Goal: Task Accomplishment & Management: Complete application form

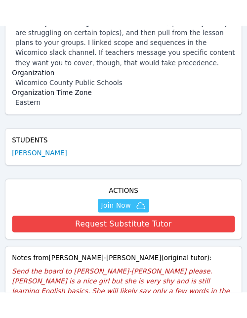
scroll to position [237, 0]
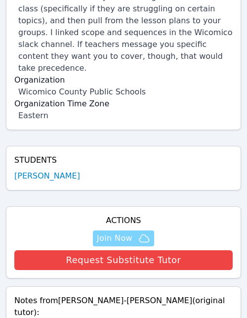
click at [105, 232] on span "Join Now" at bounding box center [115, 238] width 36 height 12
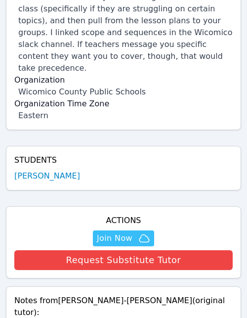
scroll to position [0, 0]
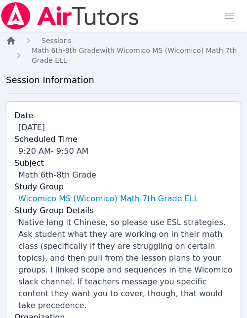
click at [8, 42] on icon "Breadcrumb" at bounding box center [11, 41] width 8 height 8
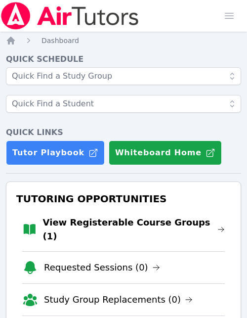
scroll to position [99, 0]
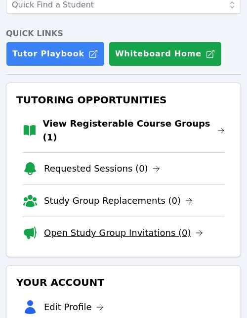
click at [117, 226] on link "Open Study Group Invitations (0)" at bounding box center [123, 233] width 159 height 14
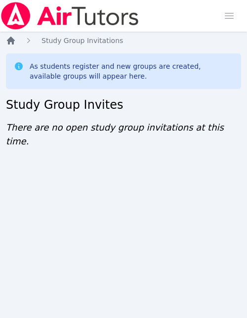
click at [11, 42] on icon "Breadcrumb" at bounding box center [11, 41] width 10 height 10
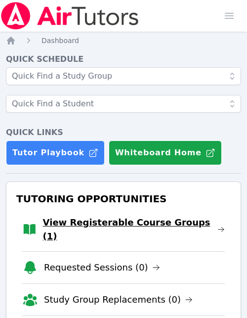
click at [145, 224] on link "View Registerable Course Groups (1)" at bounding box center [134, 230] width 182 height 28
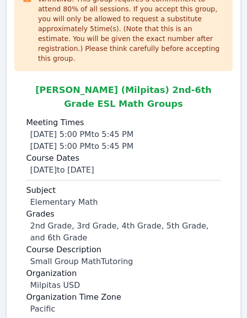
scroll to position [178, 0]
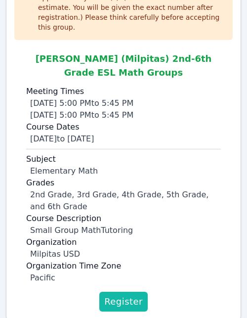
click at [134, 295] on span "Register" at bounding box center [123, 302] width 39 height 14
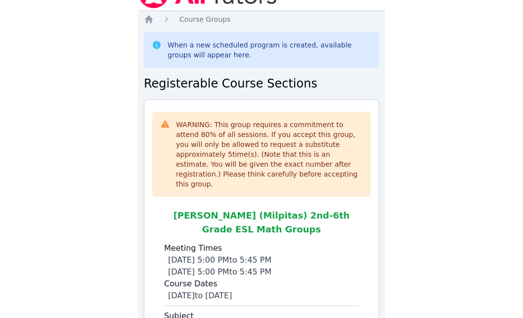
scroll to position [0, 0]
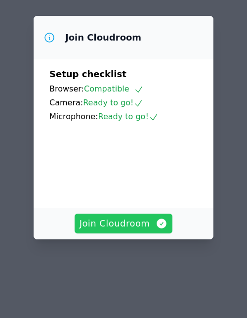
click at [143, 224] on span "Join Cloudroom" at bounding box center [124, 224] width 89 height 14
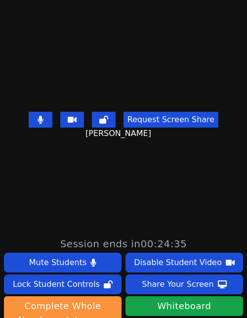
scroll to position [87, 0]
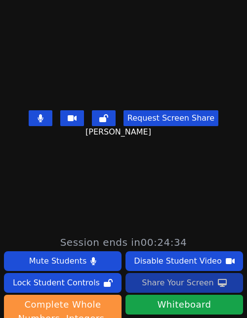
click at [180, 282] on div "Share Your Screen" at bounding box center [178, 283] width 72 height 16
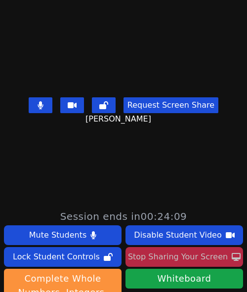
click at [197, 255] on div "Stop Sharing Your Screen" at bounding box center [178, 257] width 100 height 16
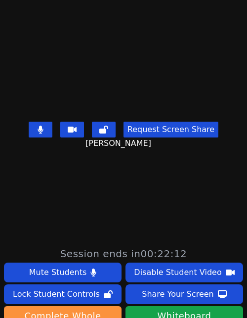
scroll to position [76, 0]
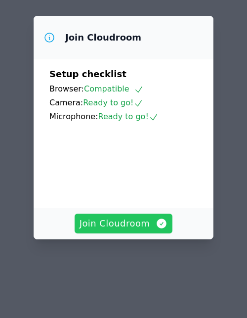
click at [139, 226] on span "Join Cloudroom" at bounding box center [124, 224] width 89 height 14
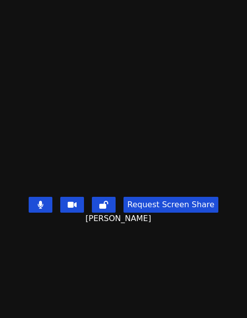
click at [49, 213] on button at bounding box center [41, 205] width 24 height 16
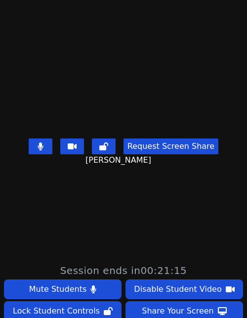
scroll to position [58, 0]
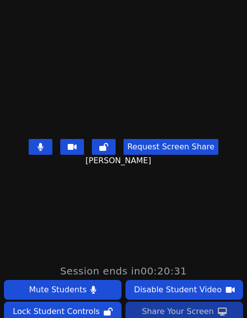
click at [190, 312] on div "Share Your Screen" at bounding box center [178, 312] width 72 height 16
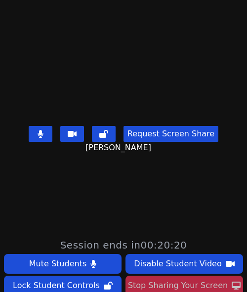
click at [206, 284] on div "Stop Sharing Your Screen" at bounding box center [178, 286] width 100 height 16
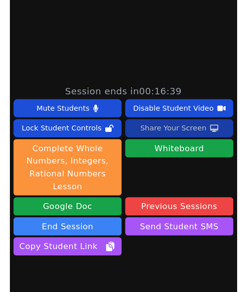
scroll to position [230, 0]
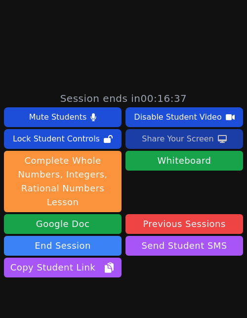
click at [194, 141] on div "Share Your Screen" at bounding box center [178, 139] width 72 height 16
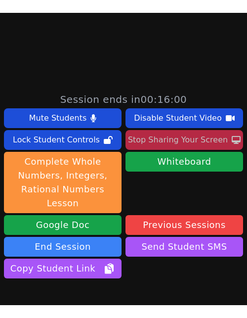
scroll to position [216, 0]
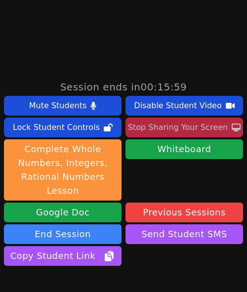
click at [199, 125] on div "Stop Sharing Your Screen" at bounding box center [178, 128] width 100 height 16
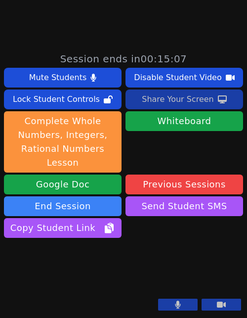
scroll to position [330, 0]
click at [184, 303] on button at bounding box center [178, 305] width 40 height 12
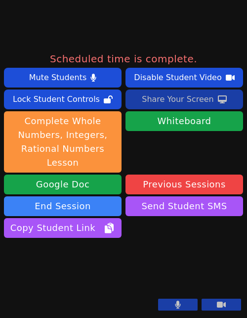
scroll to position [308, 0]
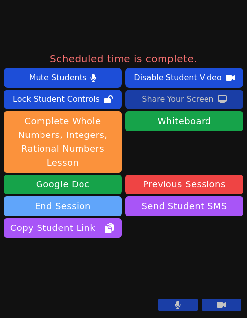
click at [100, 196] on button "End Session" at bounding box center [63, 206] width 118 height 20
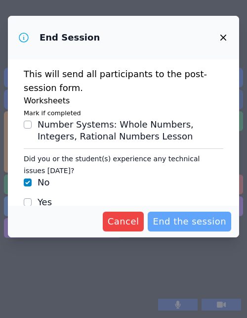
click at [170, 224] on span "End the session" at bounding box center [190, 222] width 74 height 14
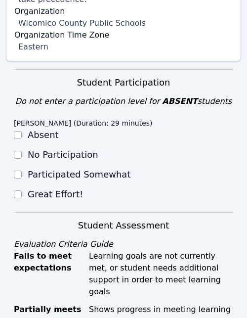
scroll to position [340, 0]
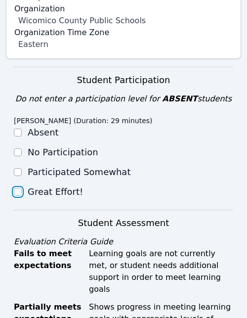
click at [16, 188] on input "Great Effort!" at bounding box center [18, 192] width 8 height 8
checkbox input "true"
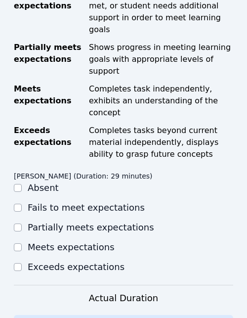
scroll to position [601, 0]
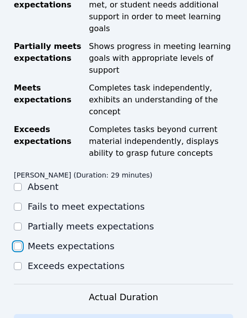
click at [18, 242] on input "Meets expectations" at bounding box center [18, 246] width 8 height 8
checkbox input "true"
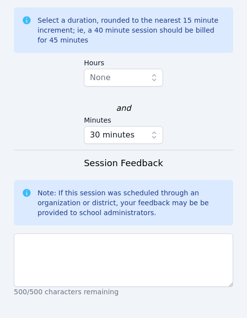
scroll to position [999, 0]
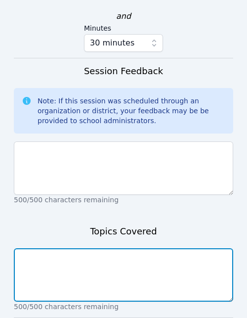
click at [107, 248] on textarea at bounding box center [124, 274] width 220 height 53
type textarea "Unit rate"
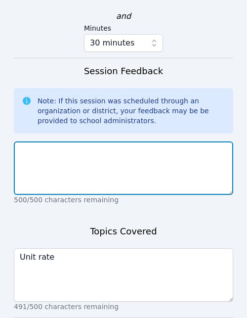
click at [103, 141] on textarea at bounding box center [124, 167] width 220 height 53
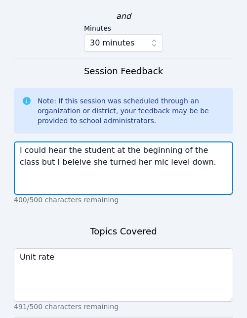
click at [37, 141] on textarea "I could hear the student at the beginning of the class but I beleive she turned…" at bounding box center [124, 167] width 220 height 53
click at [167, 141] on textarea "I could hear the student at the beginning of the class but I believe she turned…" at bounding box center [124, 167] width 220 height 53
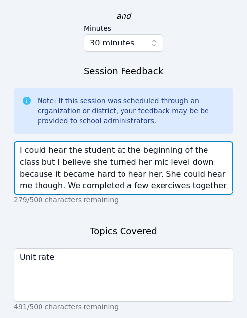
scroll to position [7, 0]
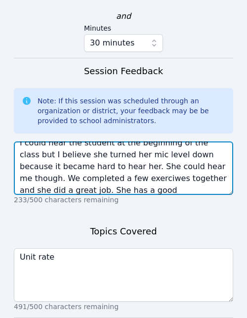
click at [108, 141] on textarea "I could hear the student at the beginning of the class but I believe she turned…" at bounding box center [124, 167] width 220 height 53
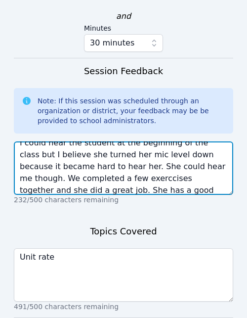
click at [104, 141] on textarea "I could hear the student at the beginning of the class but I believe she turned…" at bounding box center [124, 167] width 220 height 53
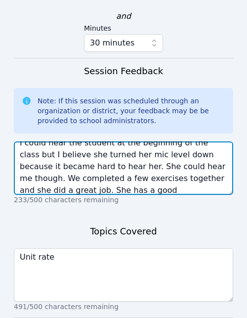
click at [133, 141] on textarea "I could hear the student at the beginning of the class but I believe she turned…" at bounding box center [124, 167] width 220 height 53
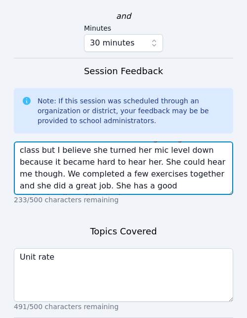
scroll to position [0, 0]
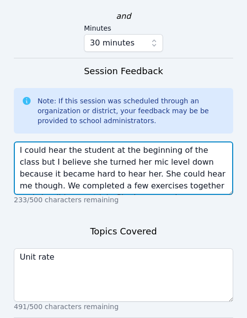
type textarea "I could hear the student at the beginning of the class but I believe she turned…"
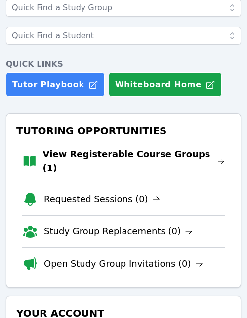
scroll to position [69, 0]
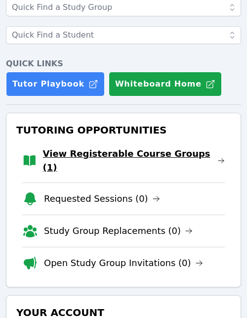
click at [146, 152] on link "View Registerable Course Groups (1)" at bounding box center [134, 161] width 182 height 28
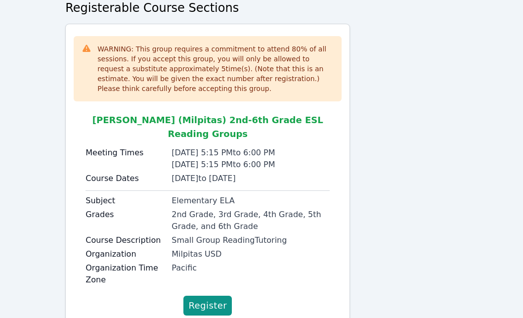
scroll to position [89, 0]
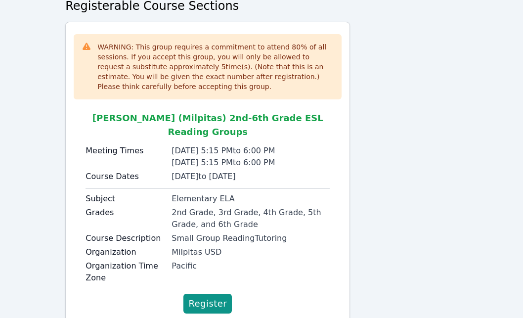
click at [247, 232] on div "WARNING: This group requires a commitment to attend 80 % of all sessions. If yo…" at bounding box center [261, 176] width 393 height 308
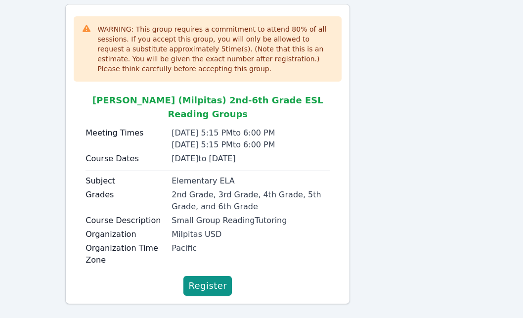
scroll to position [107, 0]
click at [247, 152] on div "WARNING: This group requires a commitment to attend 80 % of all sessions. If yo…" at bounding box center [261, 158] width 393 height 308
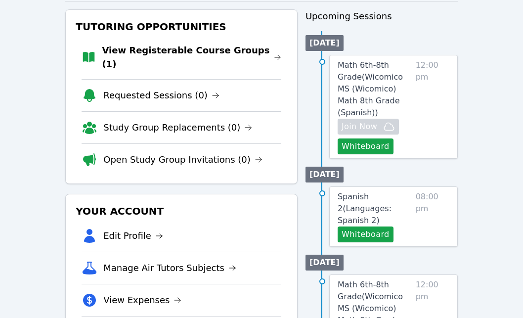
scroll to position [110, 0]
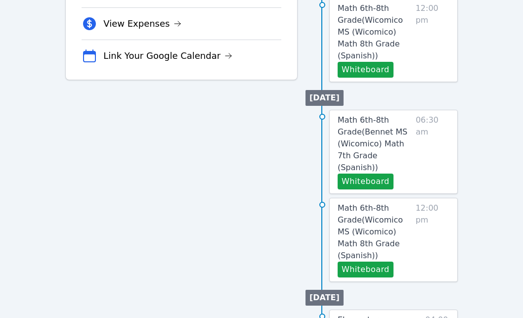
scroll to position [410, 0]
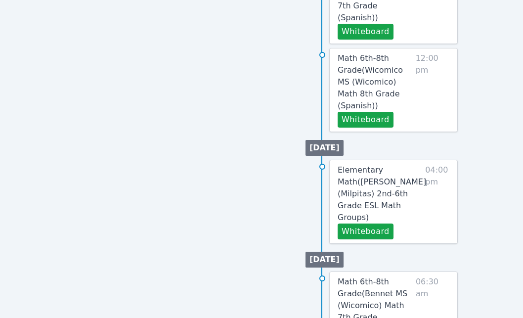
scroll to position [537, 0]
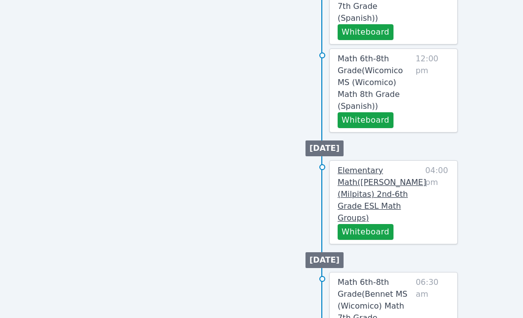
click at [390, 166] on span "Elementary Math ( [PERSON_NAME] (Milpitas) 2nd-6th Grade ESL Math Groups )" at bounding box center [382, 194] width 89 height 57
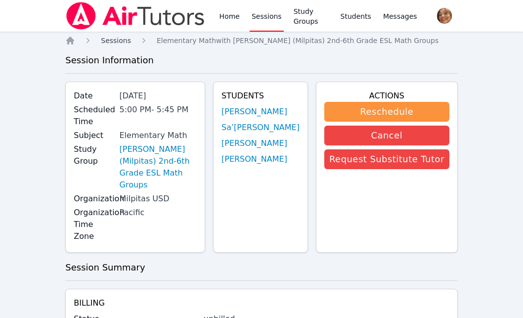
click at [125, 39] on span "Sessions" at bounding box center [116, 41] width 30 height 8
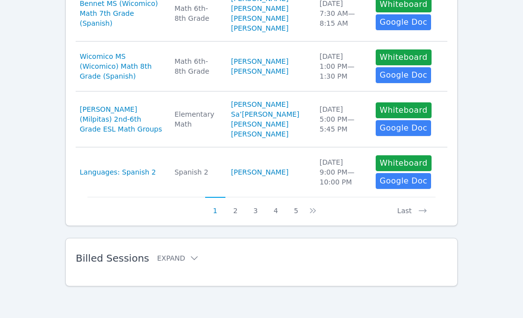
scroll to position [598, 0]
